Goal: Book appointment/travel/reservation

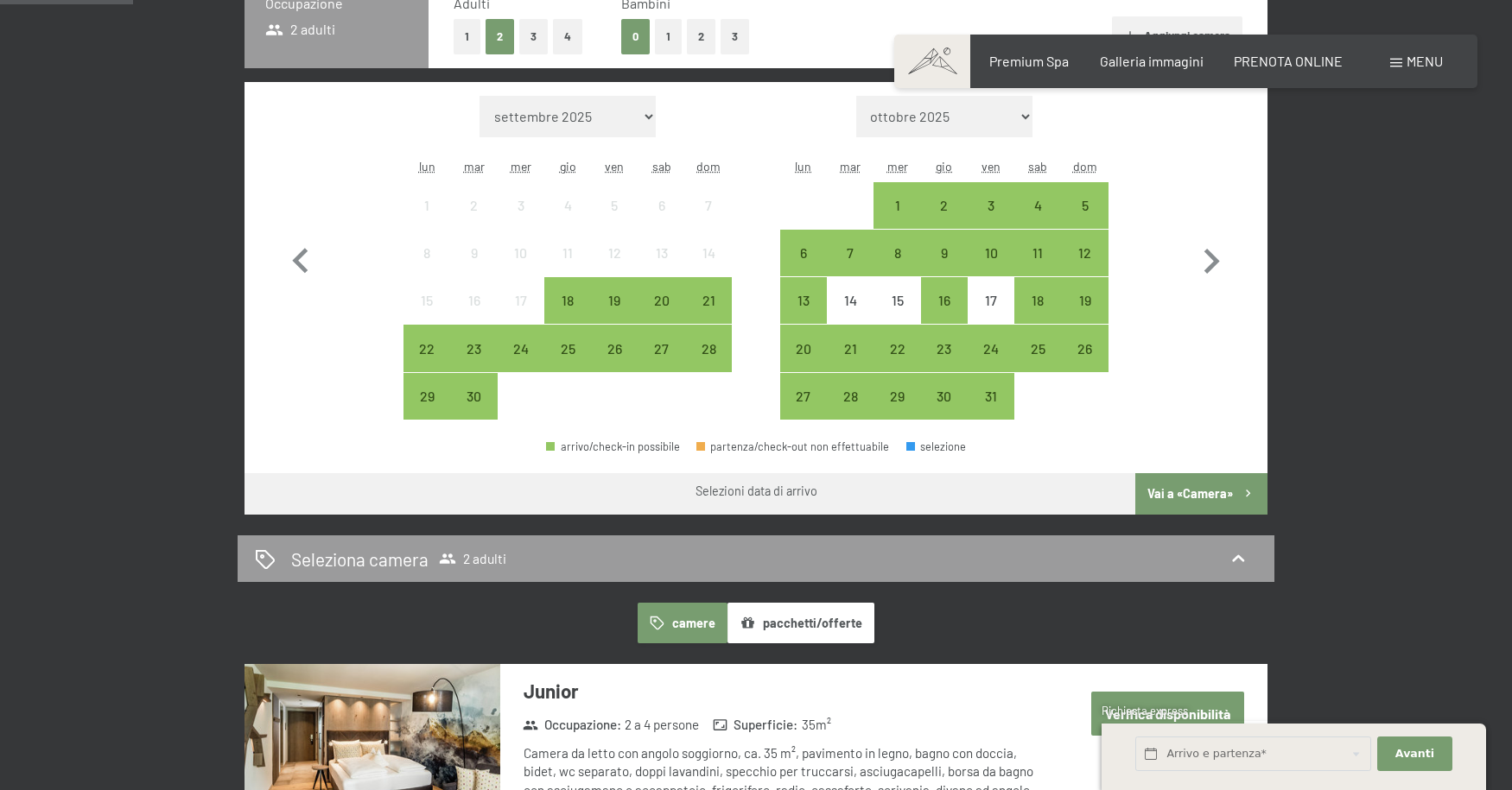
scroll to position [518, 0]
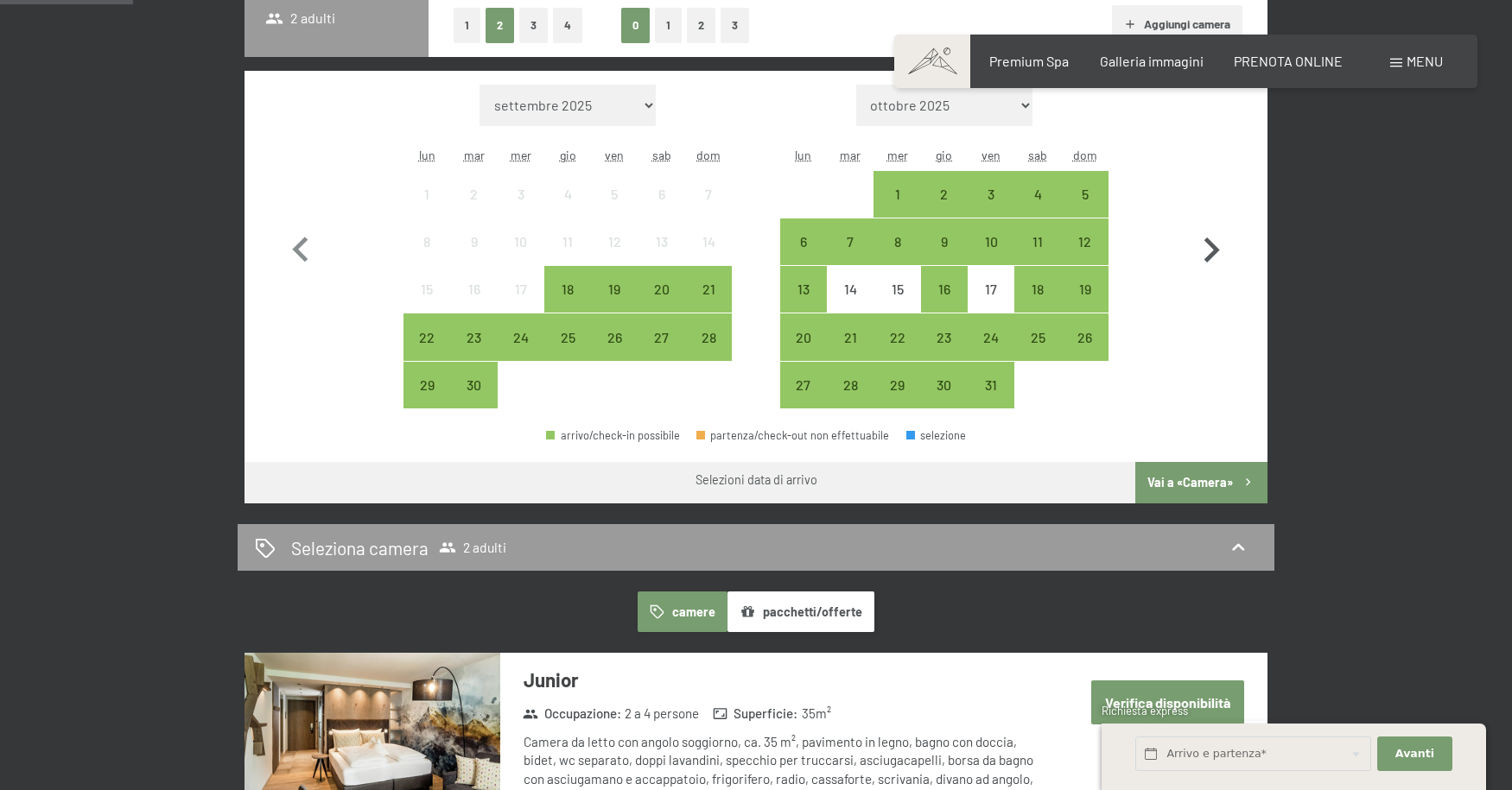
click at [1211, 252] on icon "button" at bounding box center [1211, 250] width 50 height 50
select select "[DATE]"
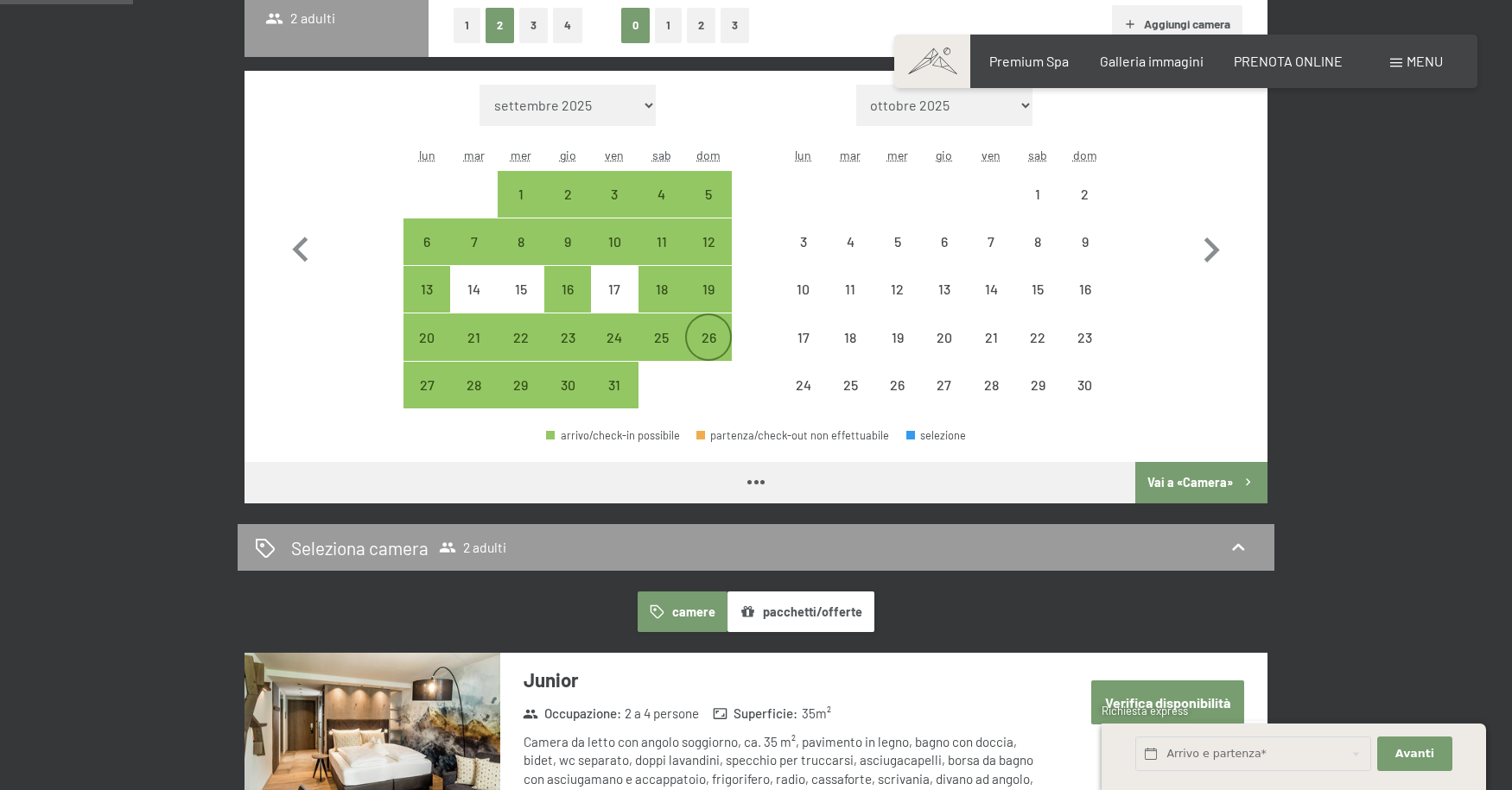
select select "[DATE]"
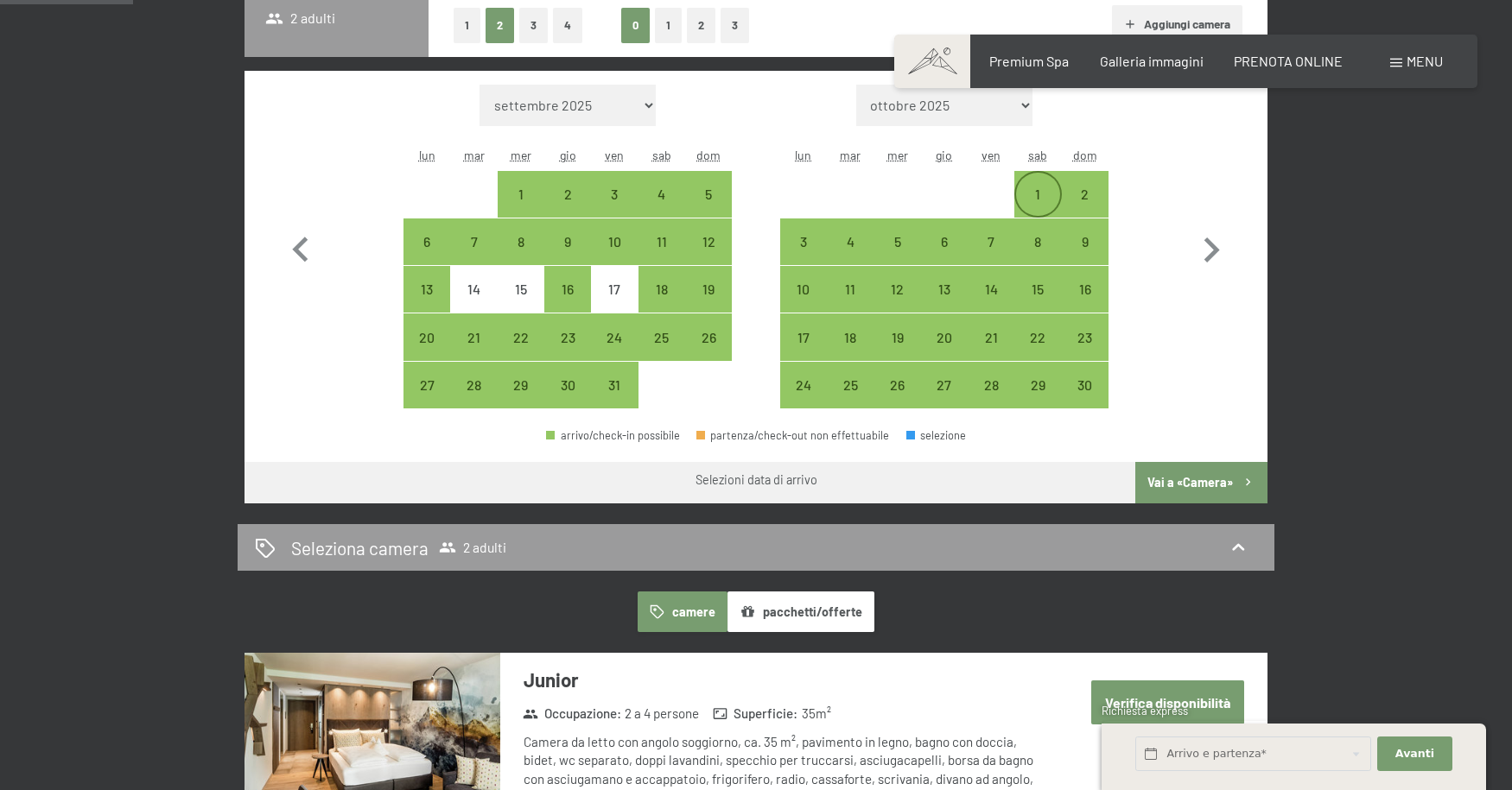
click at [1053, 192] on div "1" at bounding box center [1038, 209] width 43 height 43
select select "[DATE]"
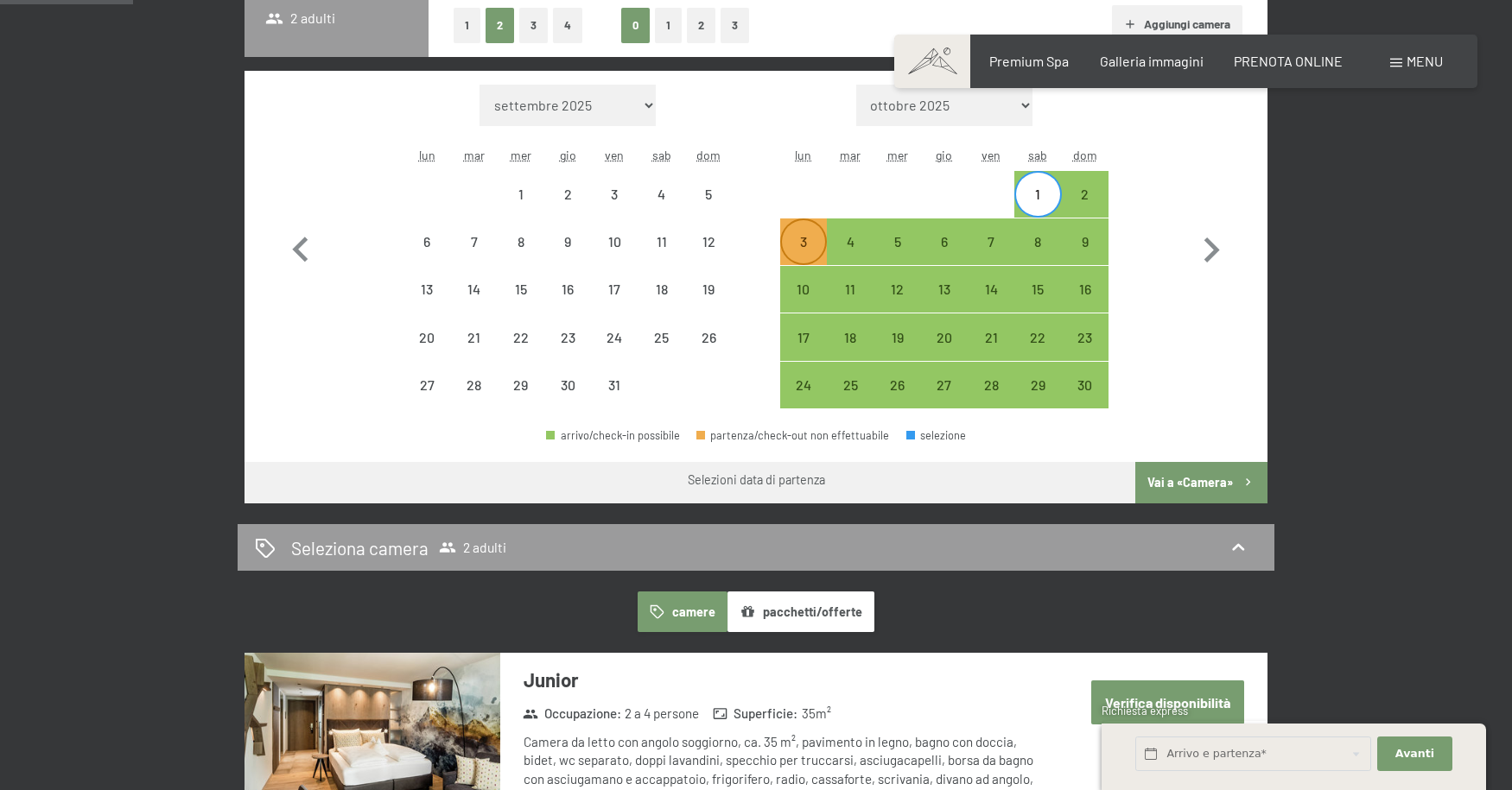
click at [793, 254] on div "3" at bounding box center [804, 256] width 43 height 43
select select "[DATE]"
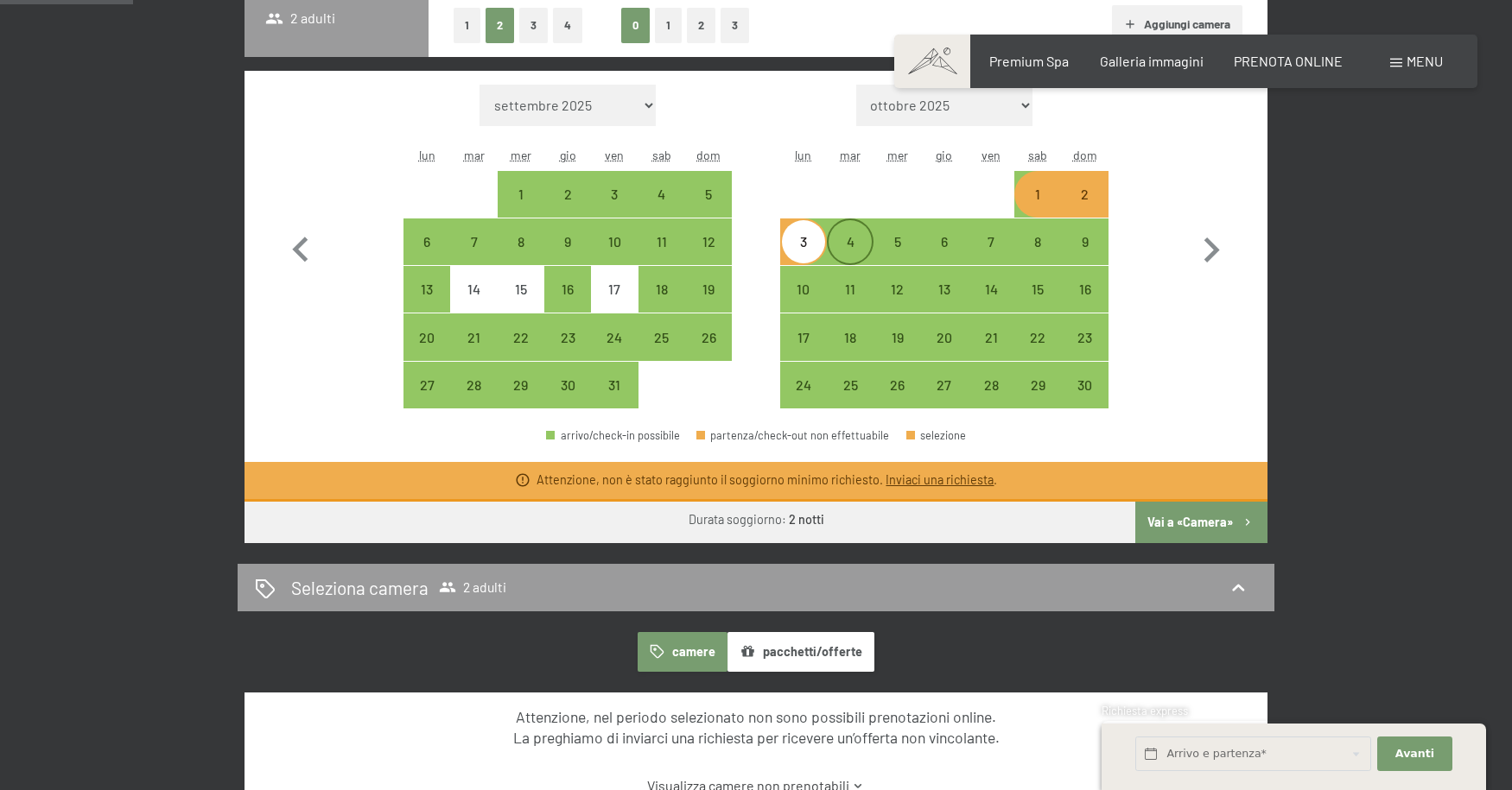
click at [840, 255] on div "4" at bounding box center [851, 256] width 43 height 43
select select "[DATE]"
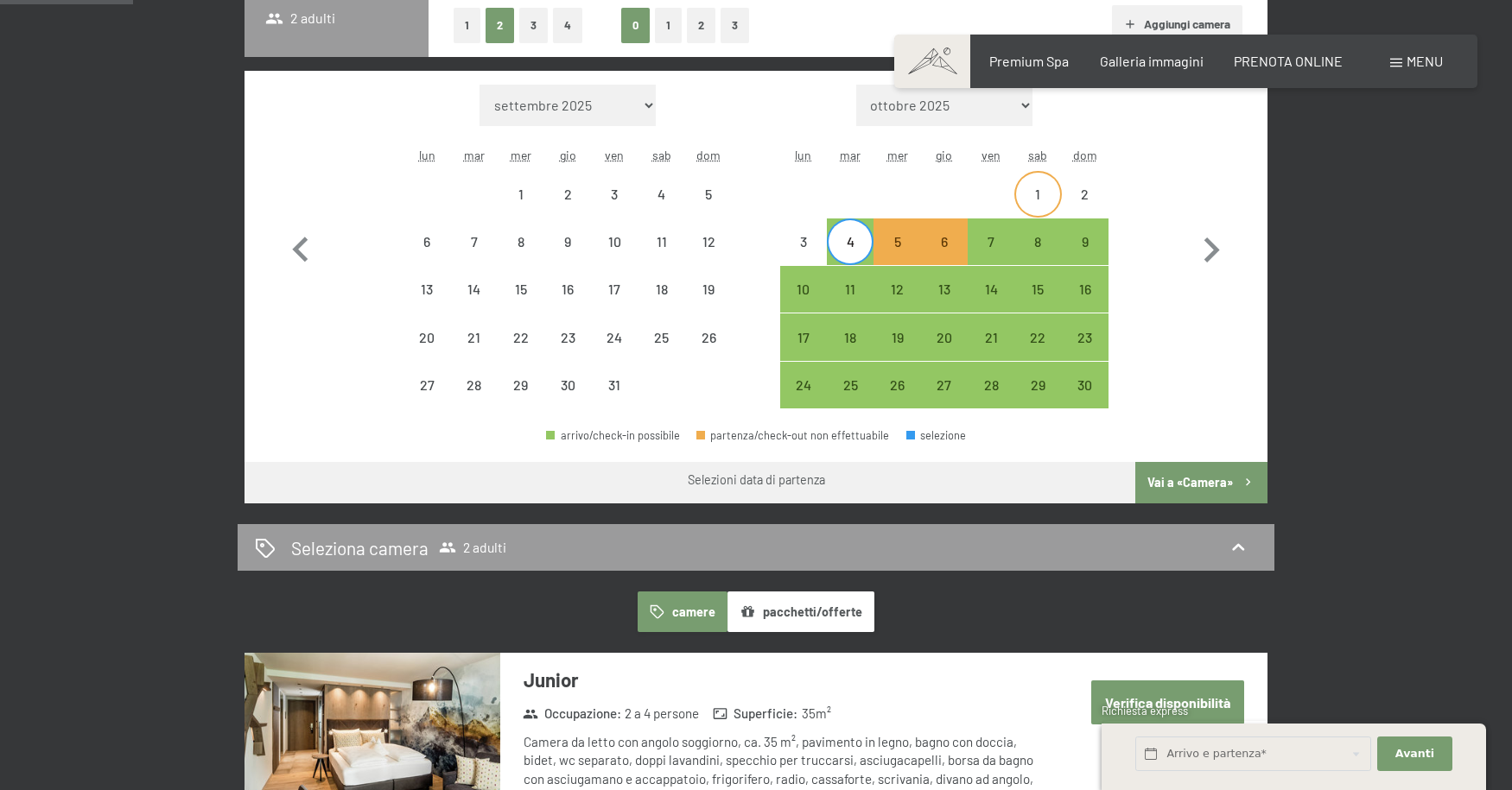
click at [1029, 196] on div "1" at bounding box center [1038, 209] width 43 height 43
select select "[DATE]"
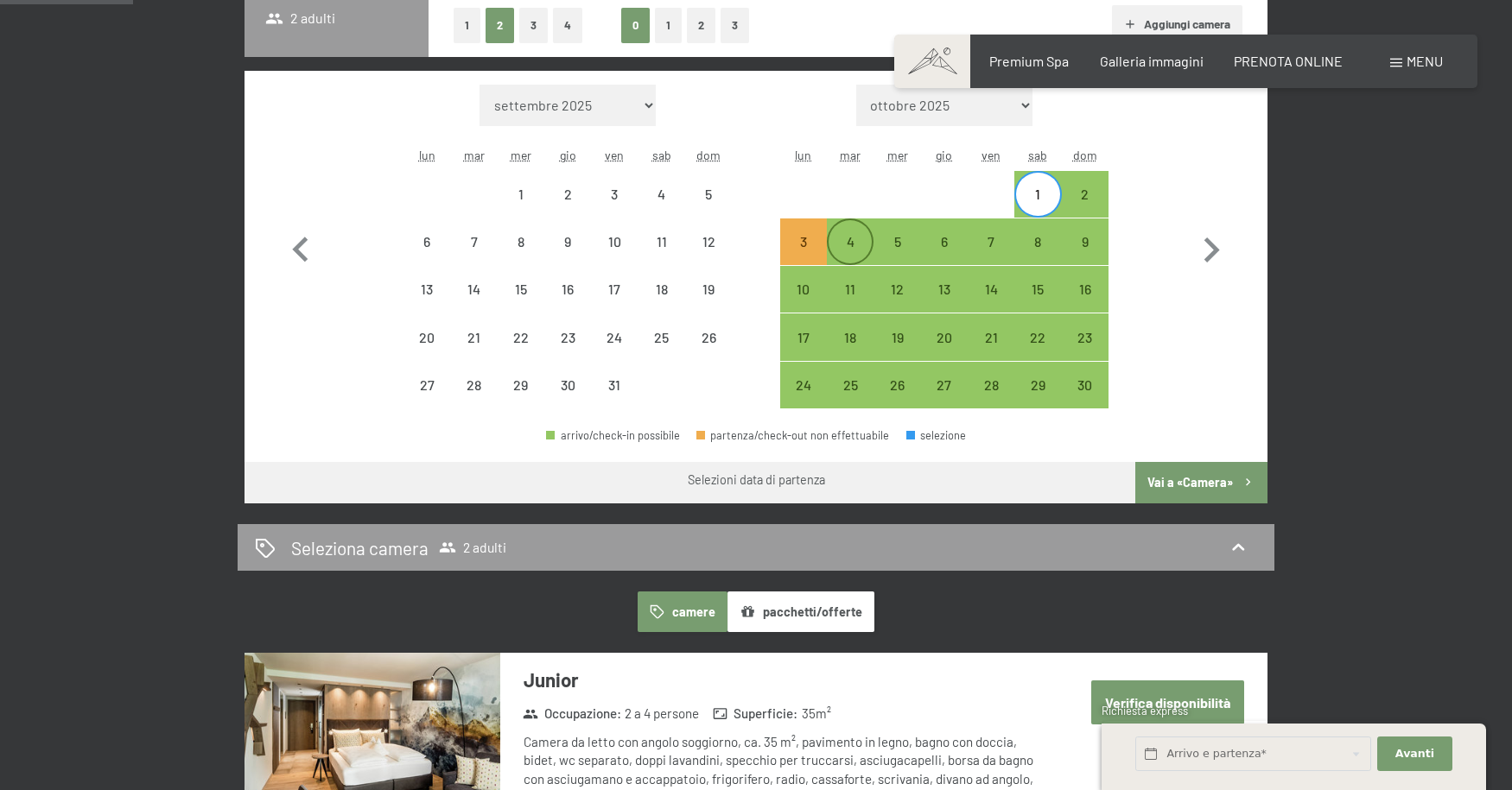
click at [863, 242] on div "4" at bounding box center [851, 256] width 43 height 43
select select "[DATE]"
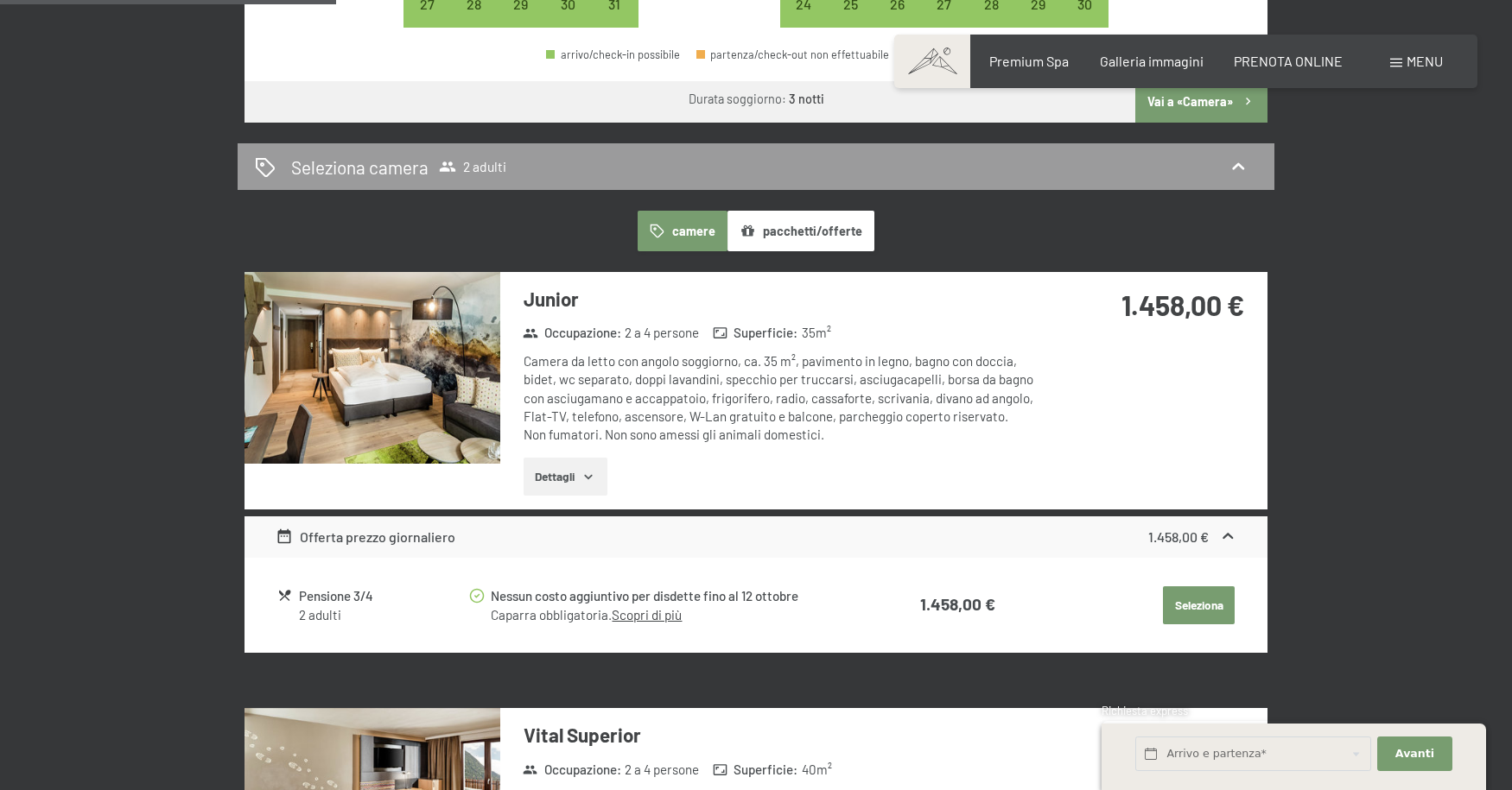
scroll to position [605, 0]
